Goal: Information Seeking & Learning: Check status

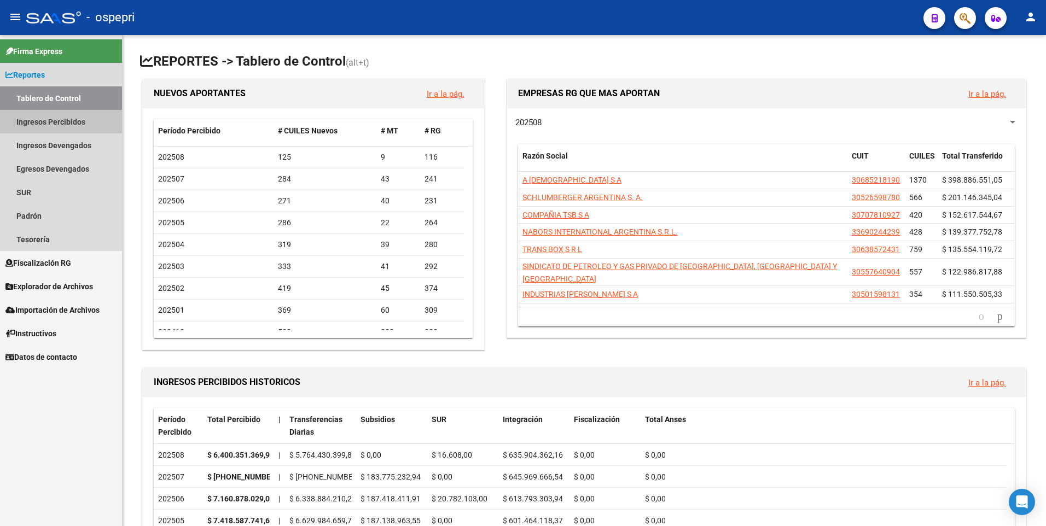
click at [79, 118] on link "Ingresos Percibidos" at bounding box center [61, 122] width 122 height 24
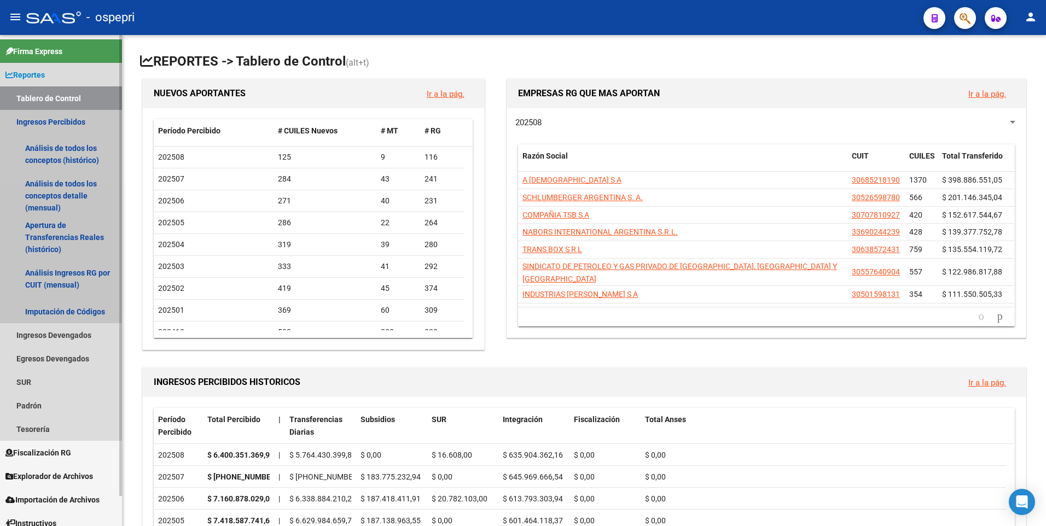
click at [62, 119] on link "Ingresos Percibidos" at bounding box center [61, 122] width 122 height 24
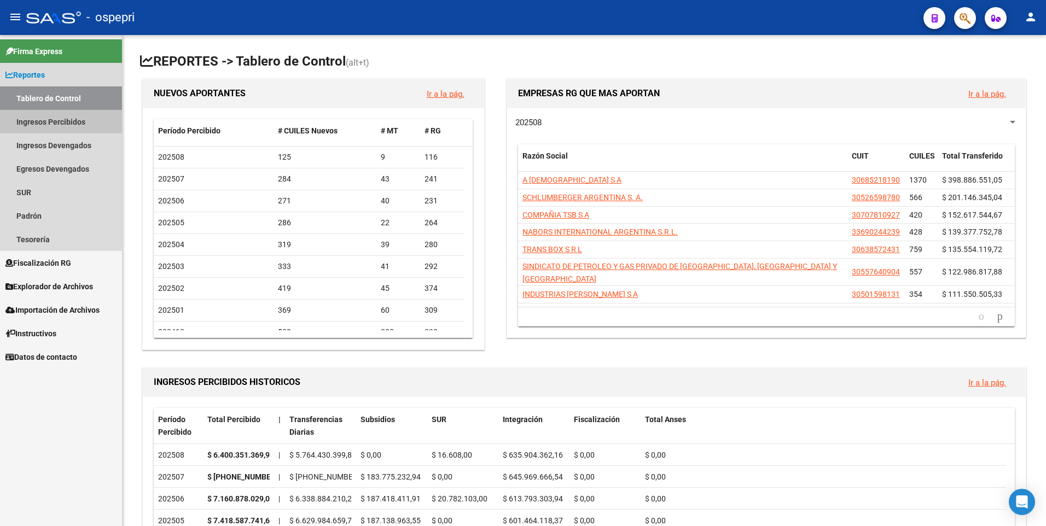
click at [62, 119] on link "Ingresos Percibidos" at bounding box center [61, 122] width 122 height 24
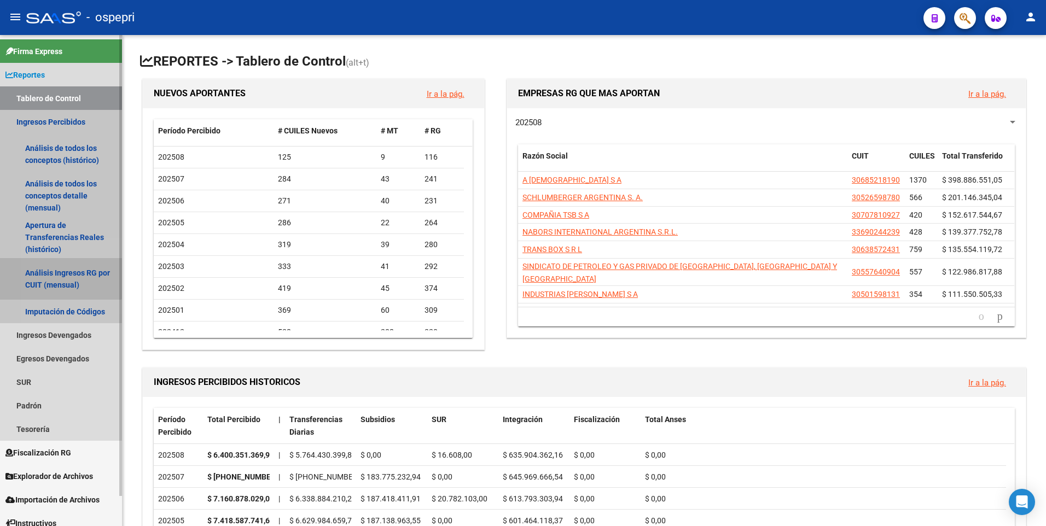
click at [60, 277] on link "Análisis Ingresos RG por CUIT (mensual)" at bounding box center [61, 279] width 122 height 42
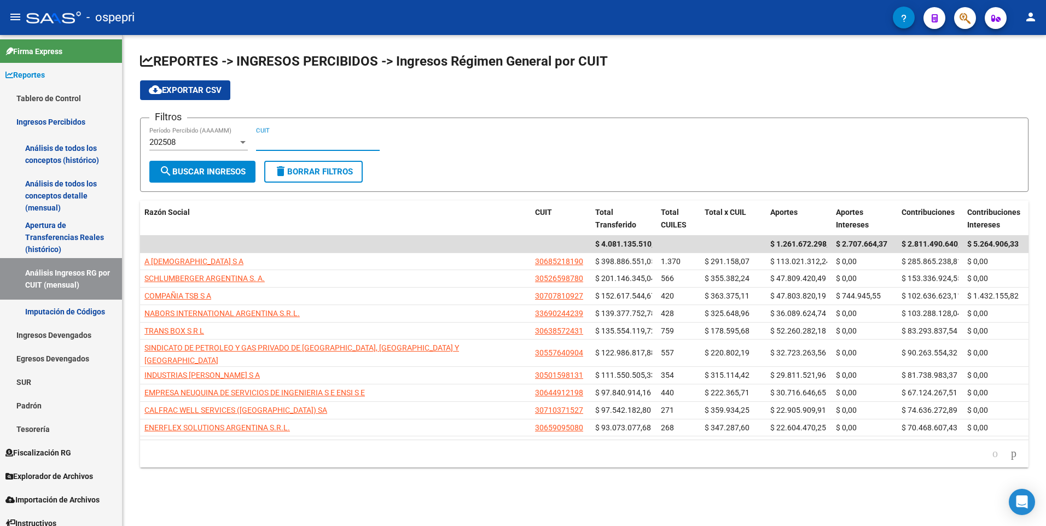
click at [262, 138] on input "CUIT" at bounding box center [318, 142] width 124 height 10
paste input "30-71615813-2"
click at [215, 171] on span "search Buscar Ingresos" at bounding box center [202, 172] width 86 height 10
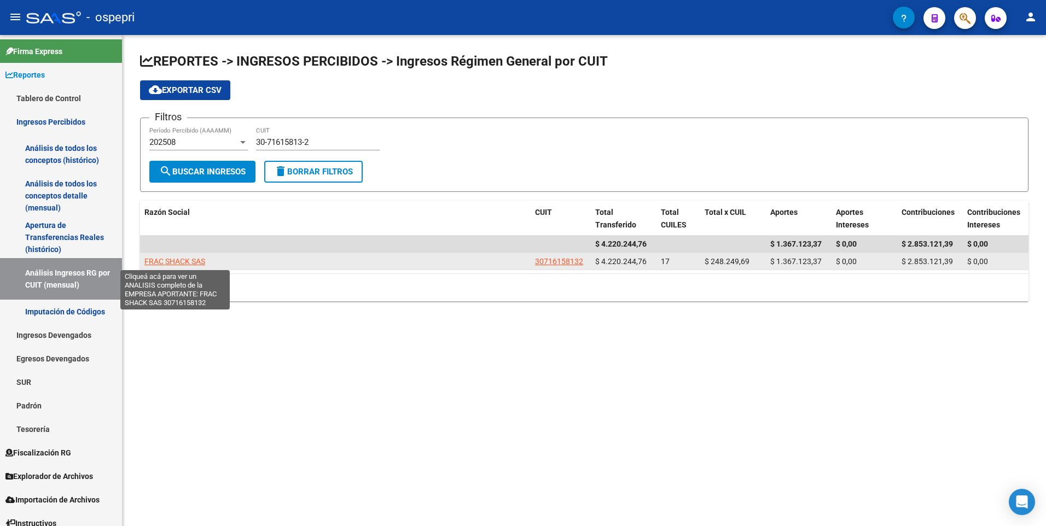
click at [178, 262] on span "FRAC SHACK SAS" at bounding box center [174, 261] width 61 height 9
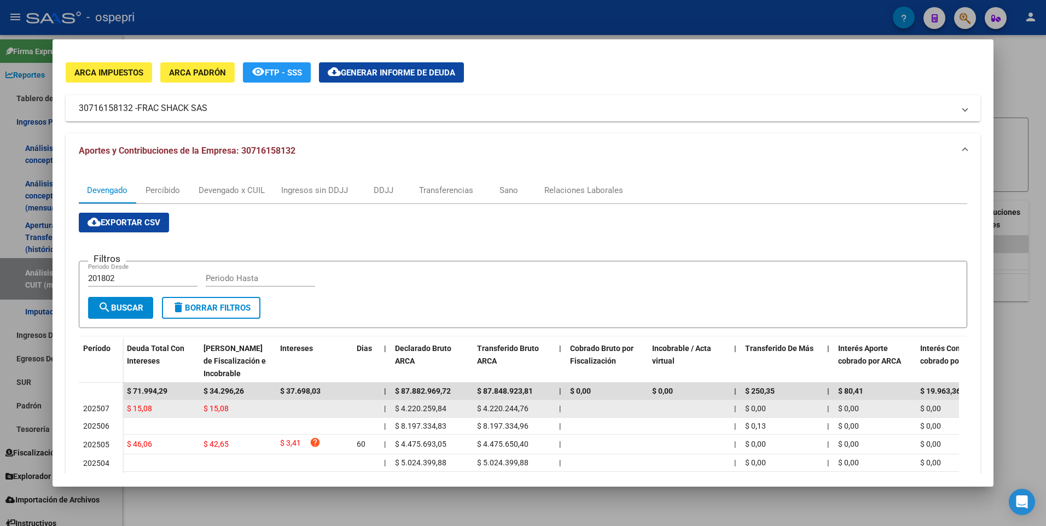
scroll to position [55, 0]
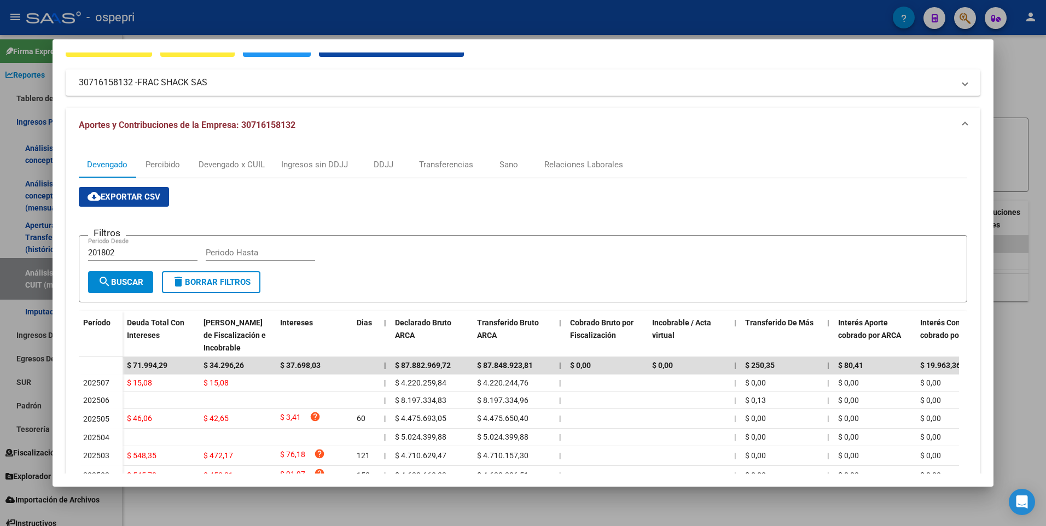
click at [1014, 107] on div at bounding box center [523, 263] width 1046 height 526
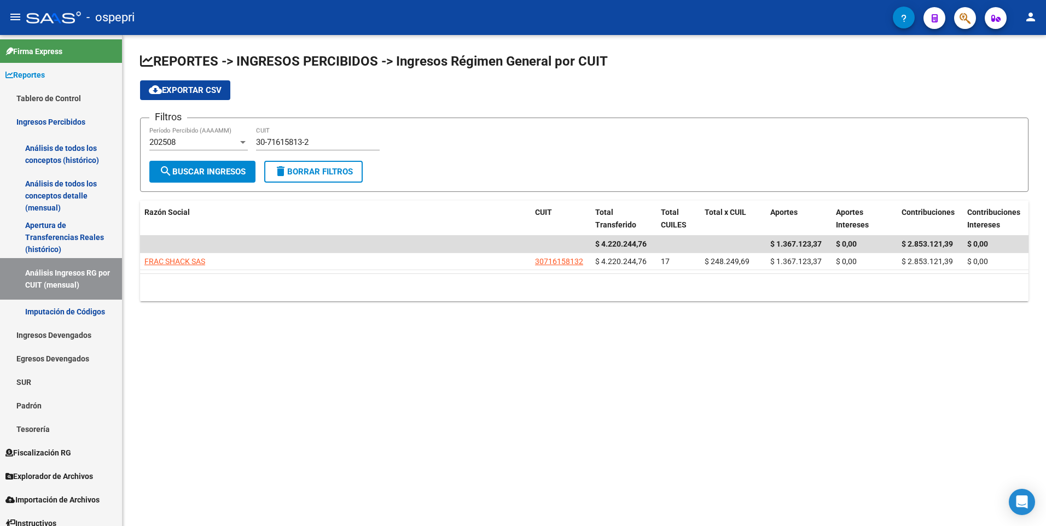
click at [265, 157] on div "30-71615813-2 CUIT" at bounding box center [318, 144] width 124 height 34
click at [272, 152] on div "30-71615813-2 CUIT" at bounding box center [318, 144] width 124 height 34
click at [276, 144] on input "30-71615813-2" at bounding box center [318, 142] width 124 height 10
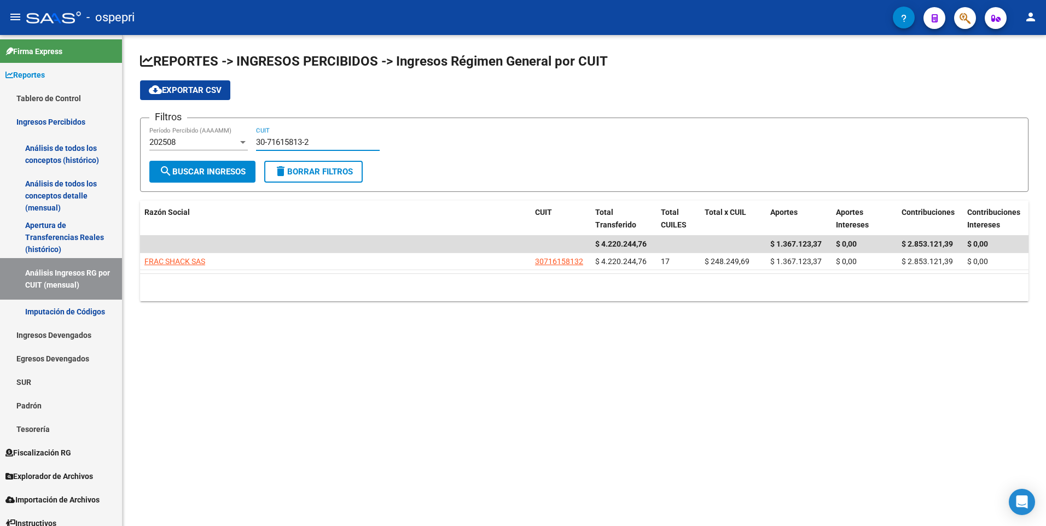
paste input "61645466-4"
type input "30-61645466-4"
click at [225, 171] on span "search Buscar Ingresos" at bounding box center [202, 172] width 86 height 10
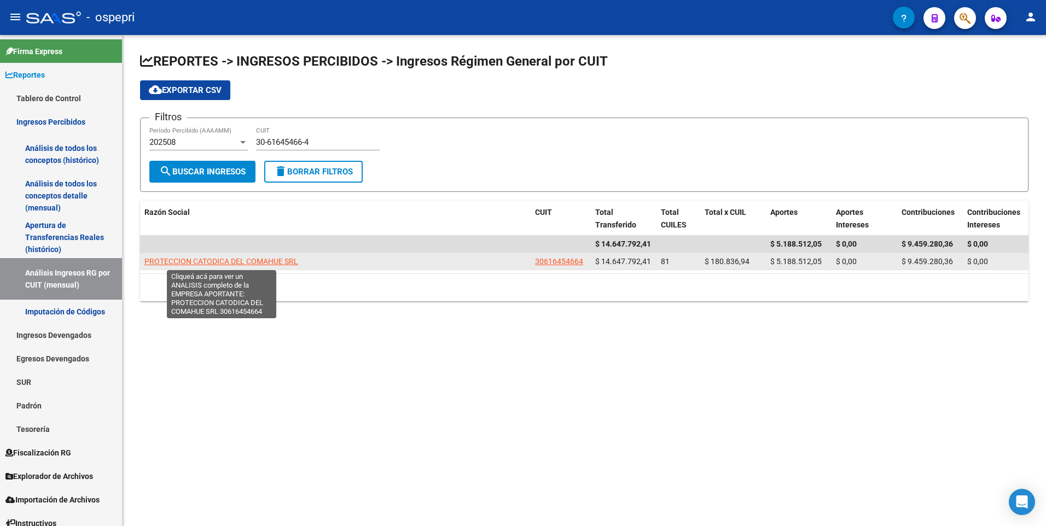
click at [202, 259] on span "PROTECCION CATODICA DEL COMAHUE SRL" at bounding box center [221, 261] width 154 height 9
type textarea "30616454664"
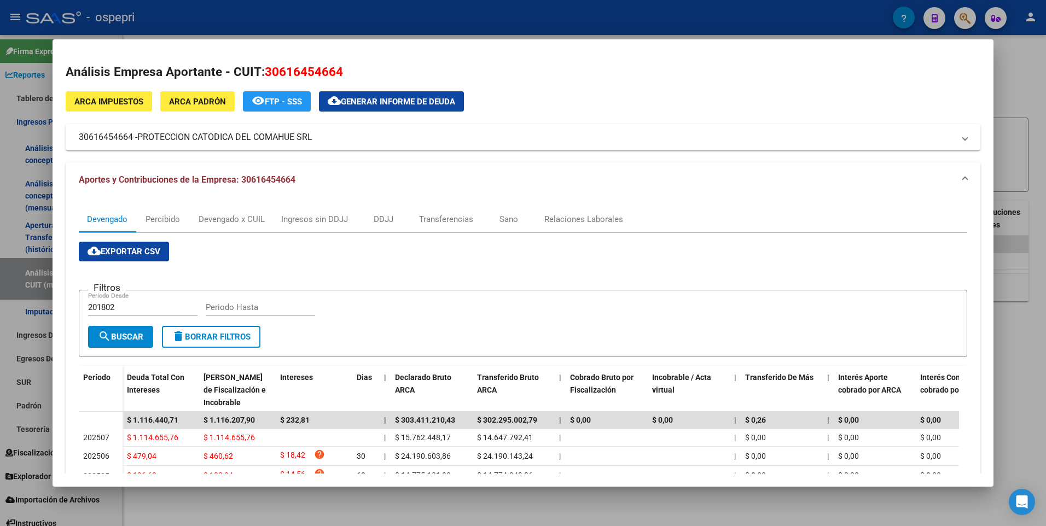
click at [908, 86] on div "Análisis Empresa Aportante - CUIT: 30616454664 ARCA Impuestos ARCA Padrón remov…" at bounding box center [523, 371] width 915 height 617
click at [1025, 89] on div at bounding box center [523, 263] width 1046 height 526
